Goal: Task Accomplishment & Management: Use online tool/utility

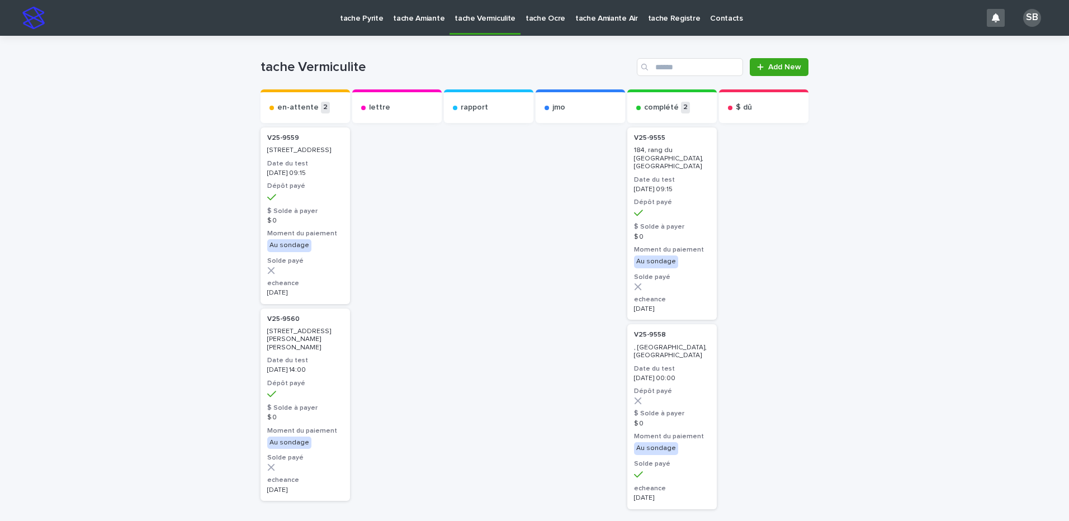
drag, startPoint x: 93, startPoint y: 112, endPoint x: 83, endPoint y: 1, distance: 111.7
click at [93, 112] on div "Loading... Saving… Loading... Saving… tache Vermiculite Add New Send to... Send…" at bounding box center [534, 331] width 1069 height 590
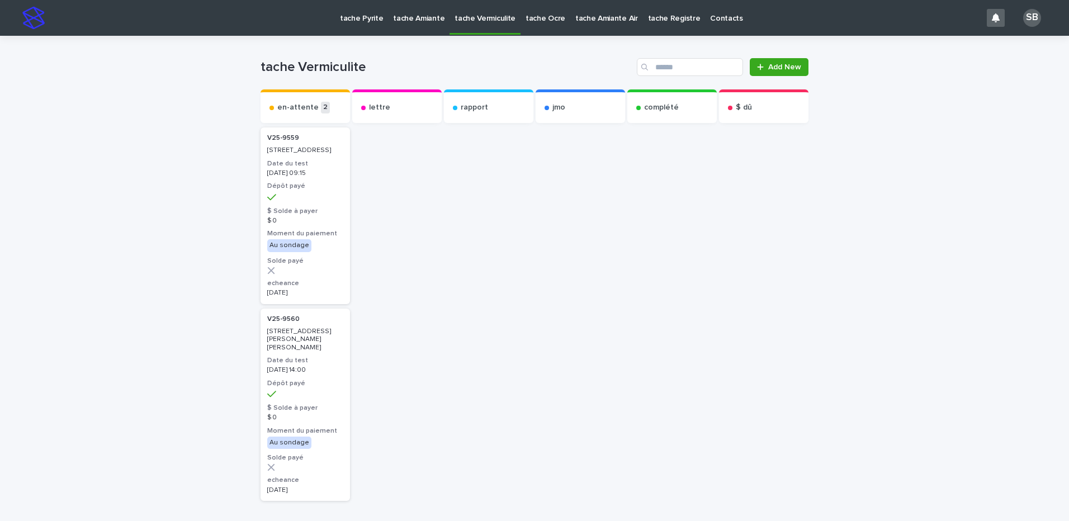
click at [142, 335] on div "Loading... Saving… Loading... Saving… tache Vermiculite Add New Send to... Send…" at bounding box center [534, 326] width 1069 height 581
click at [366, 26] on link "tache Pyrite" at bounding box center [361, 17] width 53 height 35
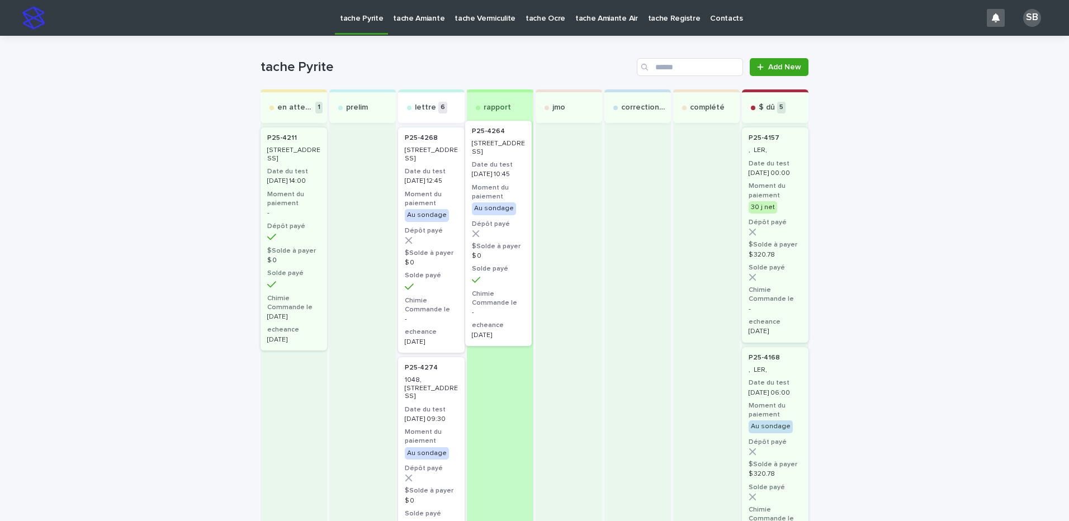
drag, startPoint x: 494, startPoint y: 234, endPoint x: 515, endPoint y: 229, distance: 21.8
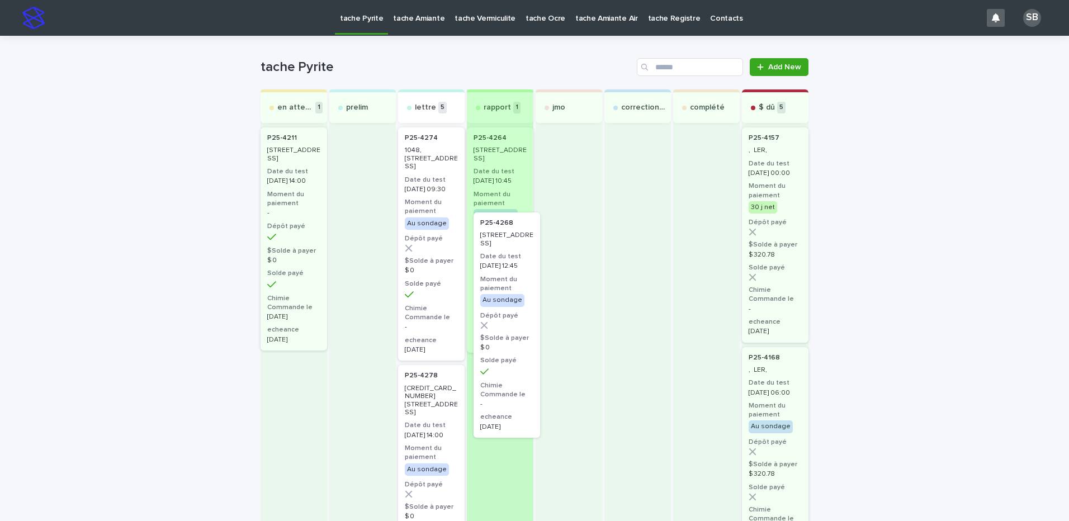
drag, startPoint x: 434, startPoint y: 233, endPoint x: 517, endPoint y: 321, distance: 121.0
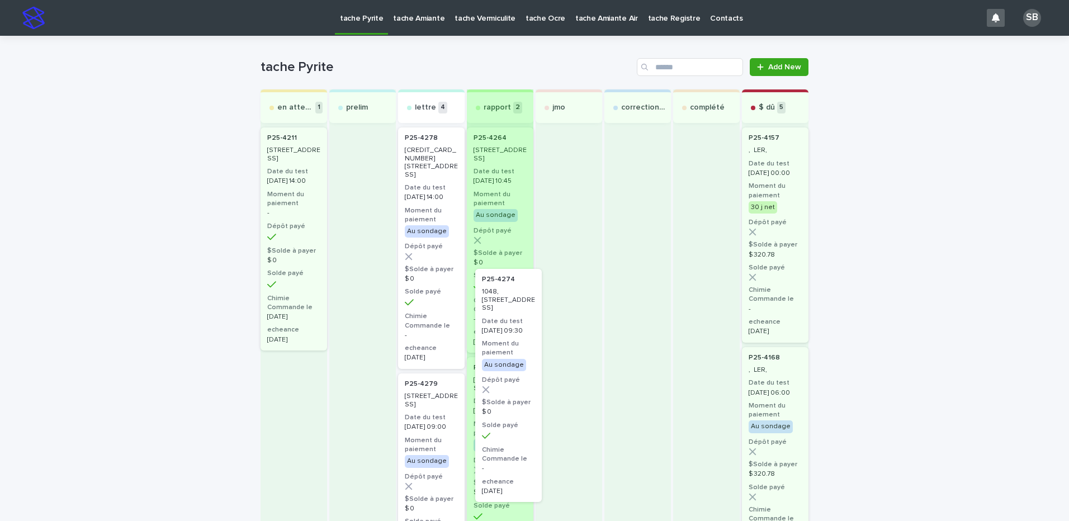
drag, startPoint x: 432, startPoint y: 259, endPoint x: 518, endPoint y: 404, distance: 168.3
